Goal: Transaction & Acquisition: Download file/media

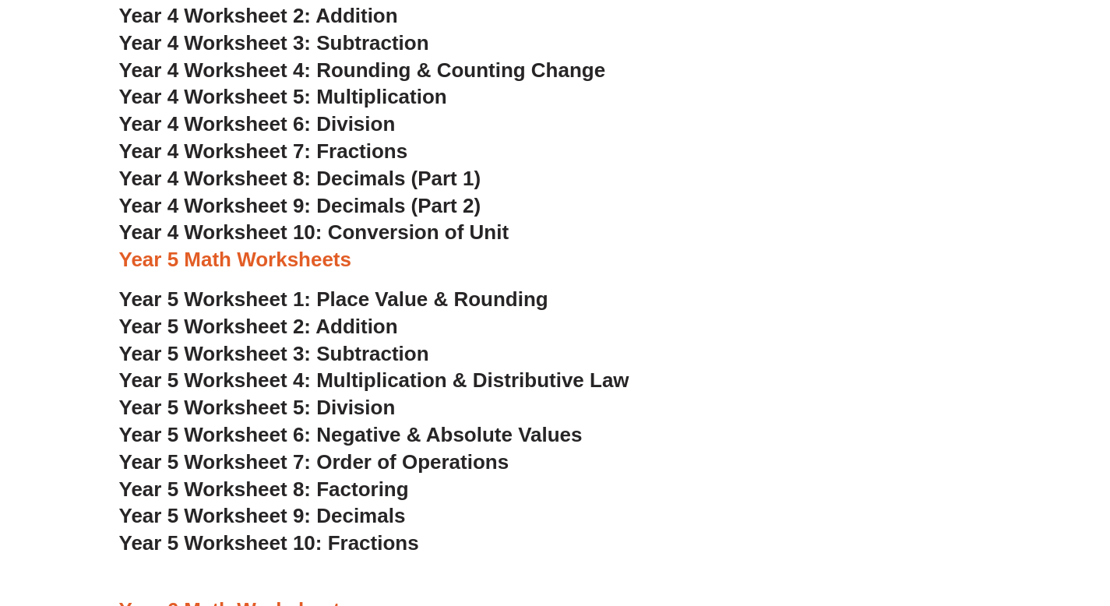
scroll to position [2480, 0]
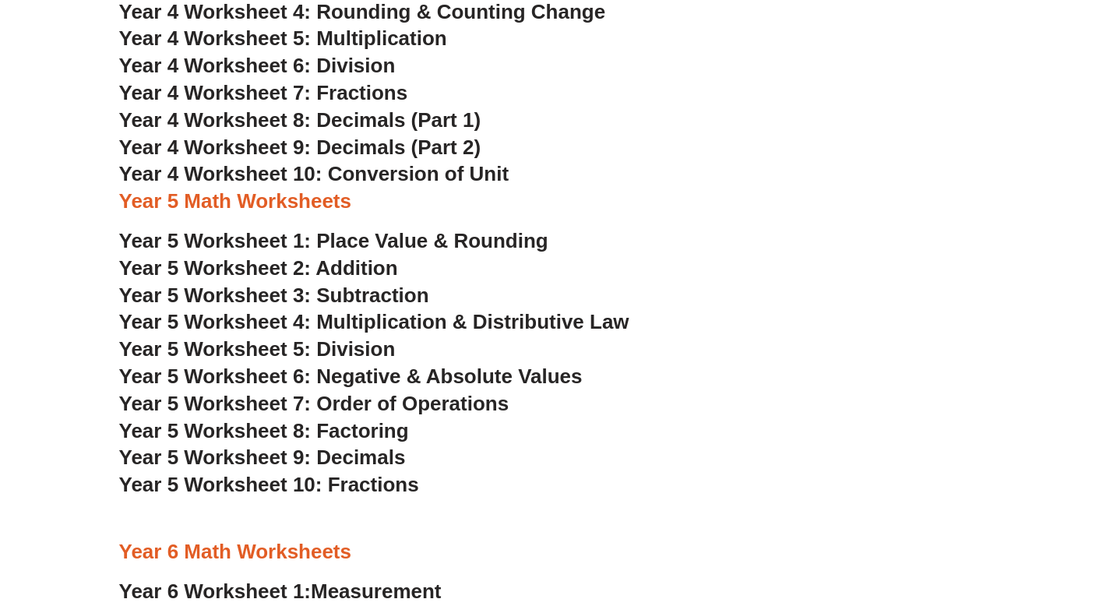
click at [305, 484] on span "Year 5 Worksheet 10: Fractions" at bounding box center [269, 484] width 300 height 23
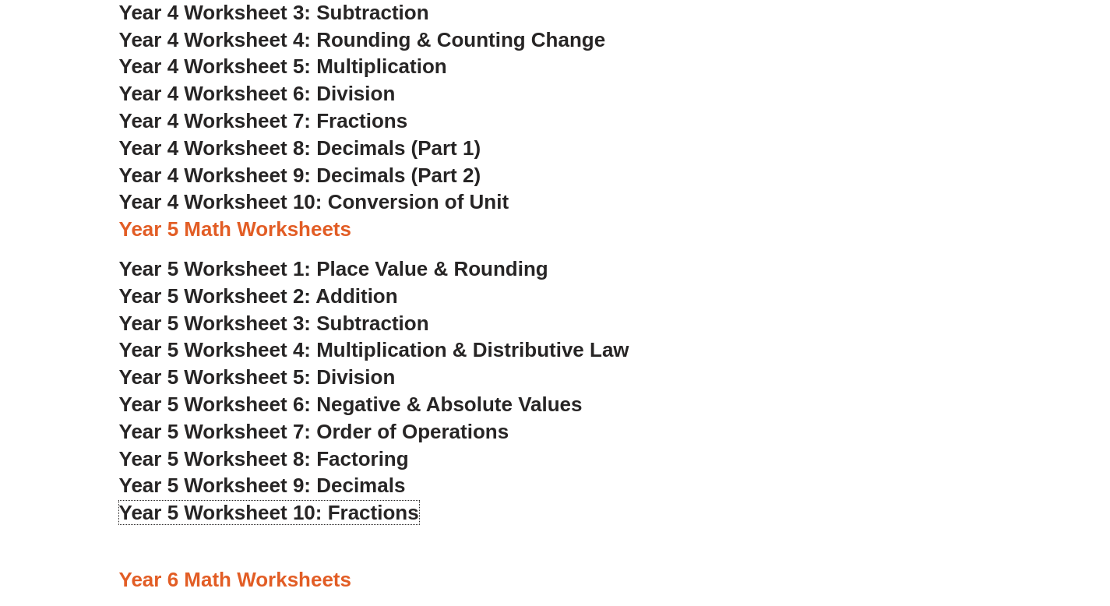
scroll to position [2453, 0]
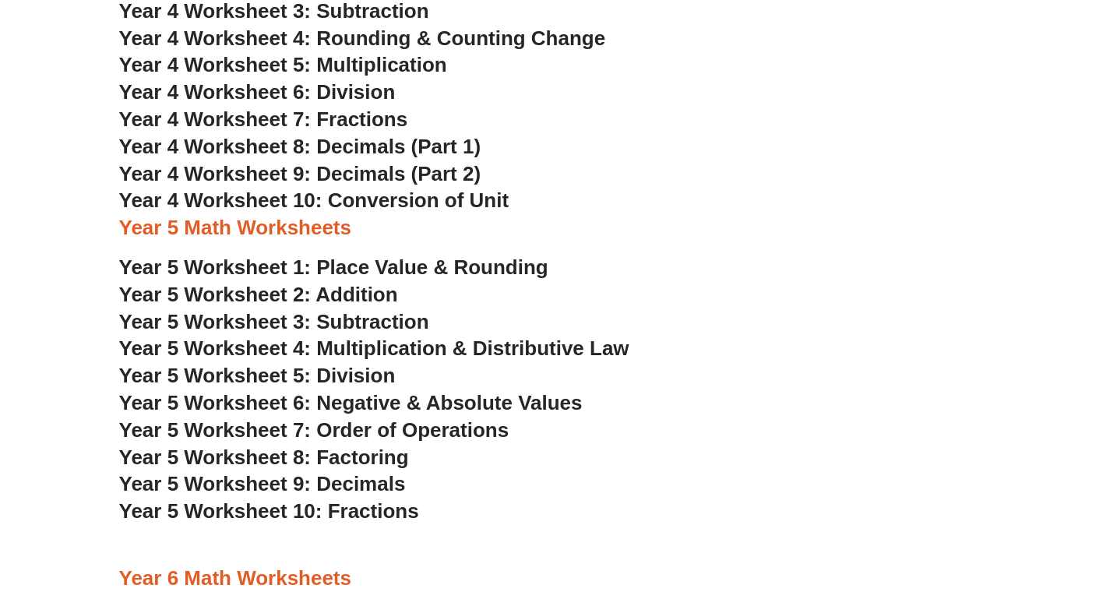
click at [456, 349] on span "Year 5 Worksheet 4: Multiplication & Distributive Law" at bounding box center [374, 347] width 510 height 23
click at [370, 431] on span "Year 5 Worksheet 7: Order of Operations" at bounding box center [314, 429] width 390 height 23
click at [372, 460] on span "Year 5 Worksheet 8: Factoring" at bounding box center [264, 457] width 290 height 23
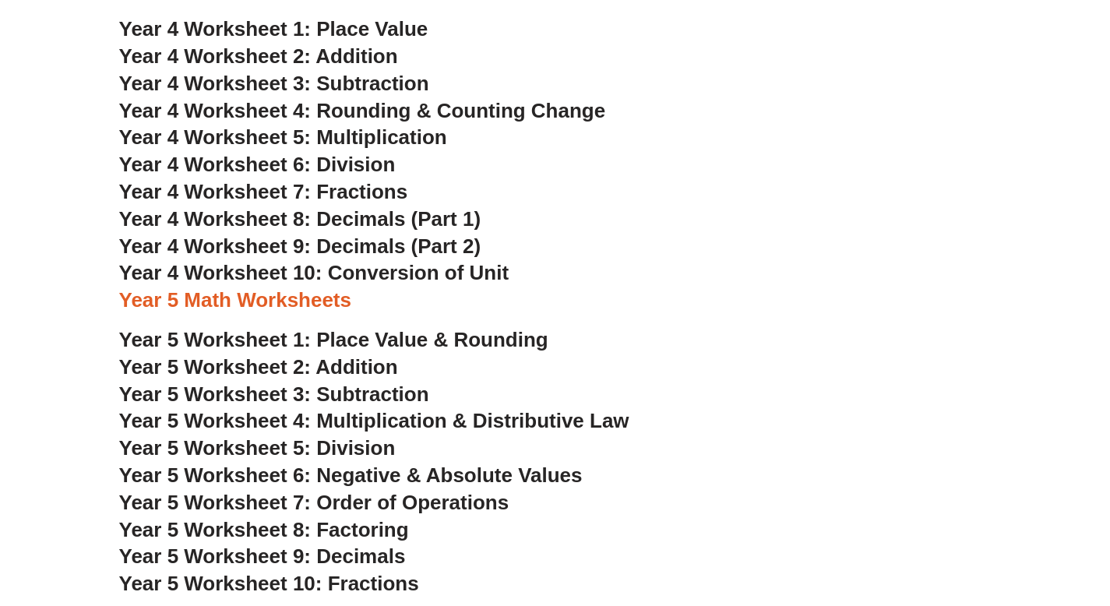
scroll to position [2265, 0]
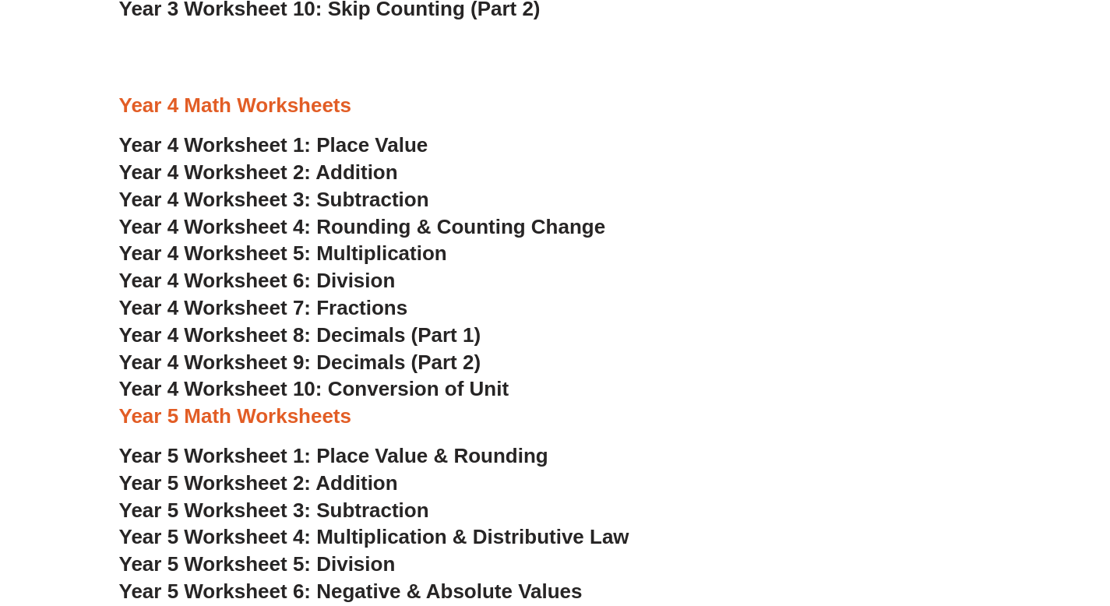
click at [316, 309] on span "Year 4 Worksheet 7: Fractions" at bounding box center [263, 307] width 289 height 23
click at [429, 337] on span "Year 4 Worksheet 8: Decimals (Part 1)" at bounding box center [300, 334] width 362 height 23
